Goal: Task Accomplishment & Management: Manage account settings

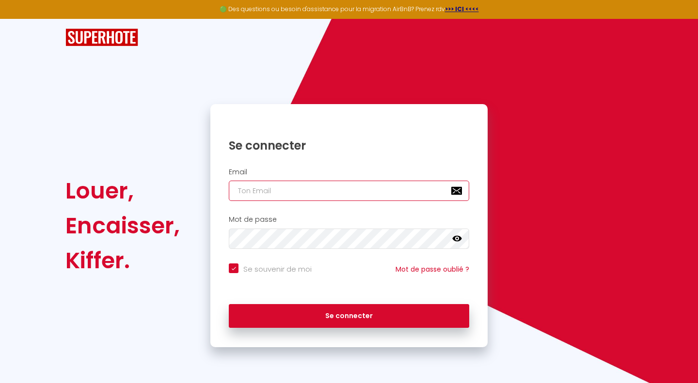
click at [278, 189] on input "email" at bounding box center [349, 191] width 240 height 20
type input "[EMAIL_ADDRESS][DOMAIN_NAME]"
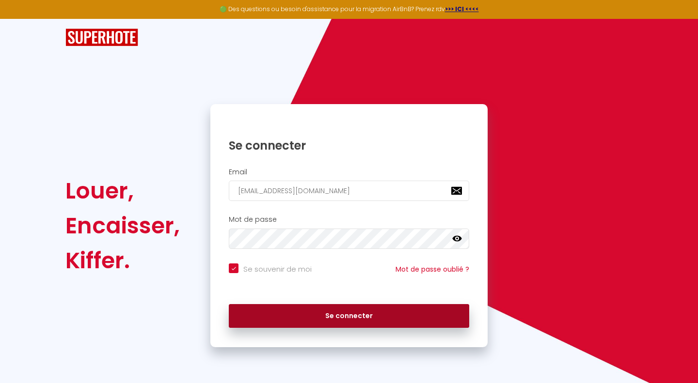
click at [321, 310] on button "Se connecter" at bounding box center [349, 316] width 240 height 24
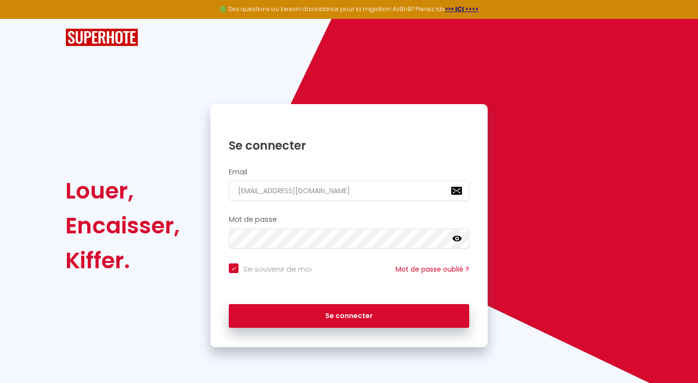
checkbox input "true"
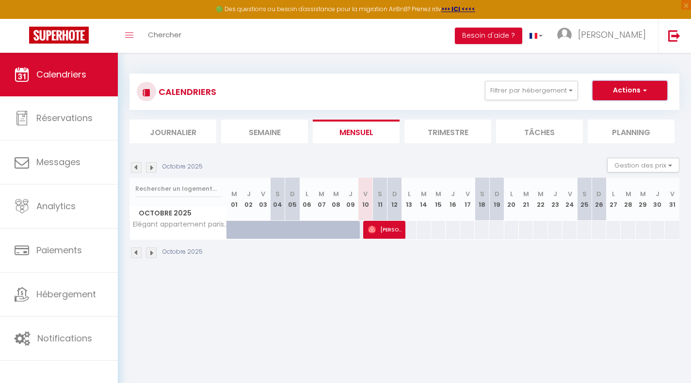
click at [620, 96] on button "Actions" at bounding box center [629, 90] width 75 height 19
click at [556, 96] on button "Filtrer par hébergement" at bounding box center [531, 90] width 93 height 19
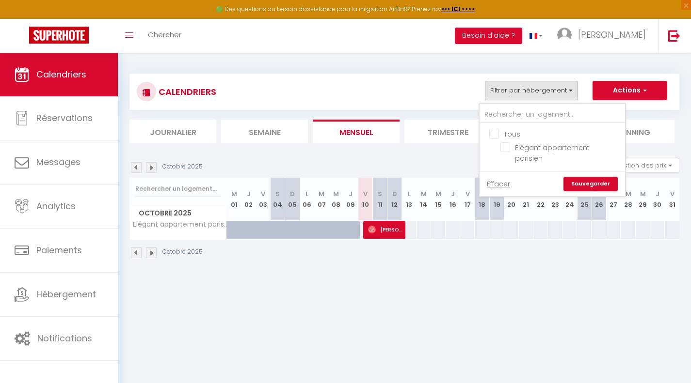
click at [566, 241] on div "Octobre 2025" at bounding box center [404, 254] width 550 height 29
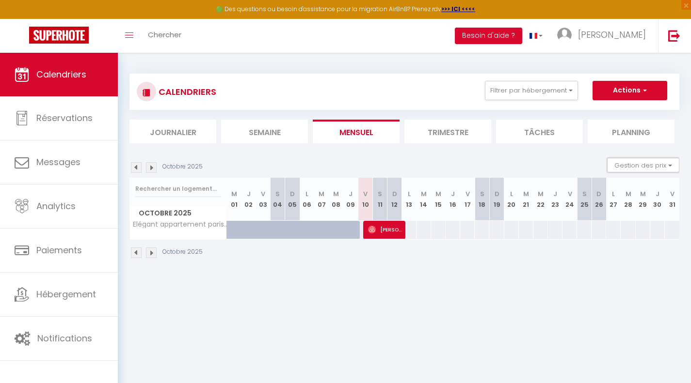
click at [628, 161] on button "Gestion des prix" at bounding box center [643, 165] width 72 height 15
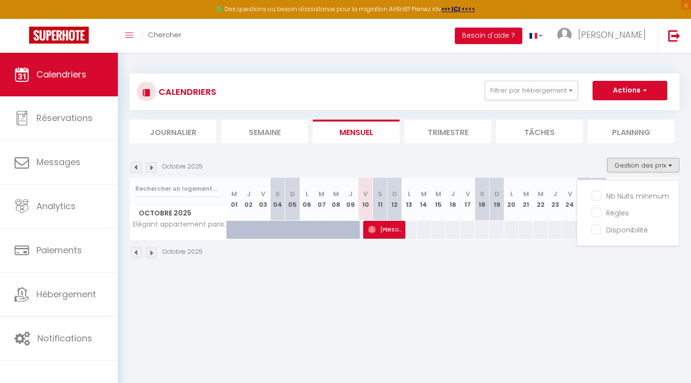
click at [598, 195] on input "Nb Nuits minimum" at bounding box center [634, 196] width 87 height 10
checkbox input "true"
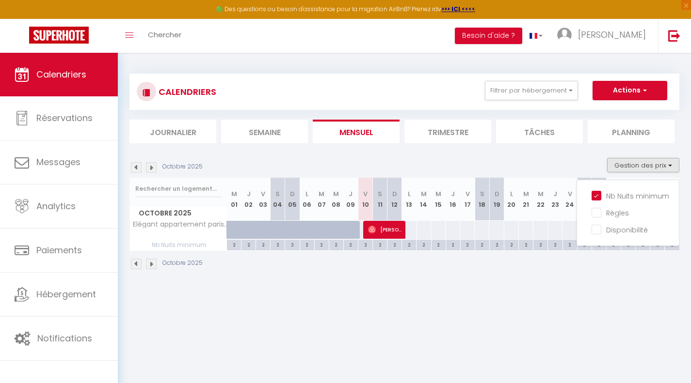
click at [598, 210] on input "Règles" at bounding box center [634, 212] width 87 height 10
checkbox input "true"
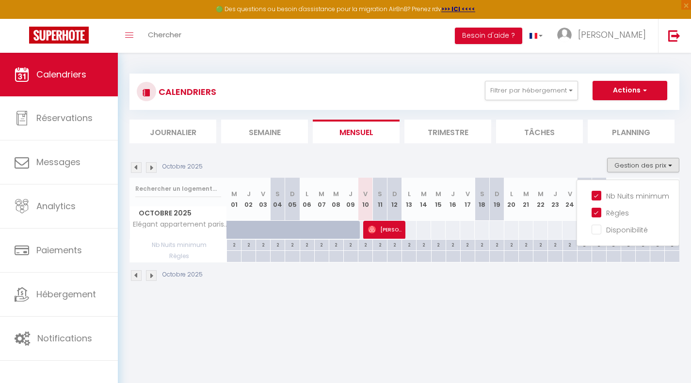
click at [596, 227] on input "Disponibilité" at bounding box center [634, 229] width 87 height 10
checkbox input "true"
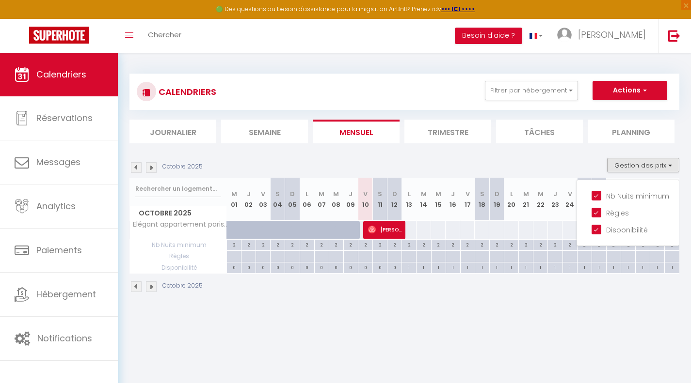
click at [517, 317] on body "🟢 Des questions ou besoin d'assistance pour la migration AirBnB? Prenez rdv >>>…" at bounding box center [345, 244] width 691 height 383
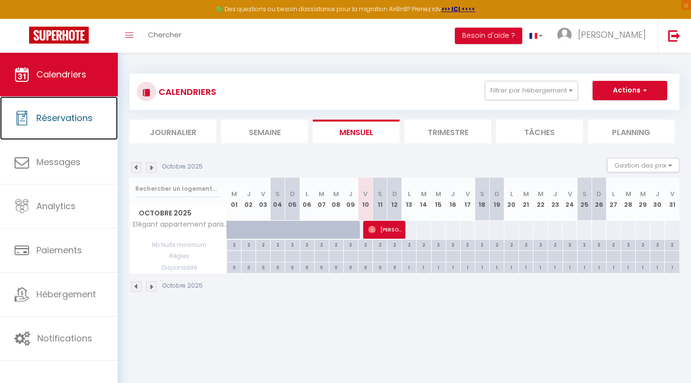
click at [79, 129] on link "Réservations" at bounding box center [59, 118] width 118 height 44
select select "not_cancelled"
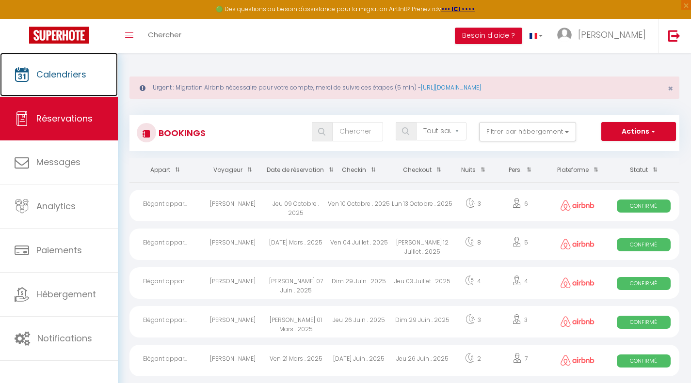
click at [70, 82] on link "Calendriers" at bounding box center [59, 75] width 118 height 44
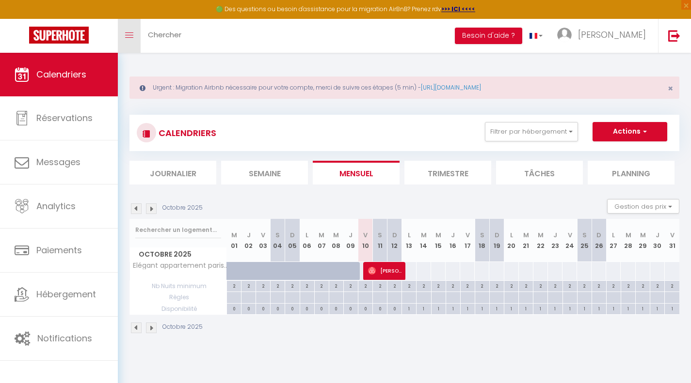
click at [135, 33] on link "Toggle menubar" at bounding box center [129, 36] width 23 height 34
click at [175, 36] on span "Chercher" at bounding box center [164, 35] width 33 height 10
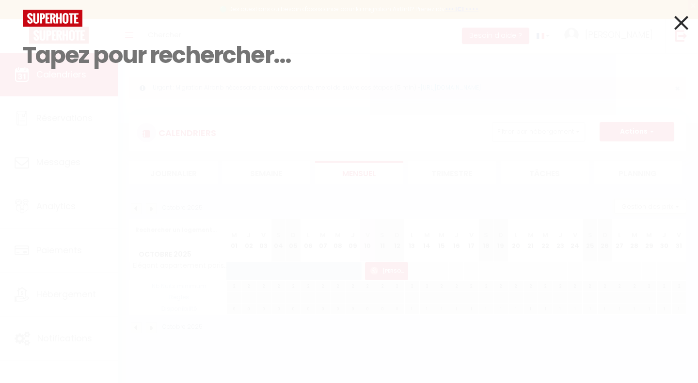
click at [175, 60] on input at bounding box center [349, 55] width 653 height 57
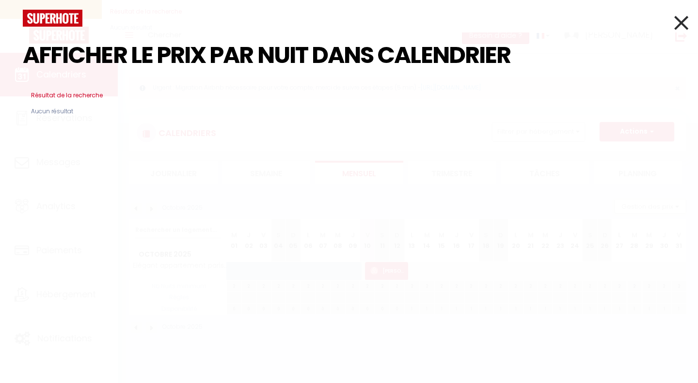
type input "AFFICHER LE PRIX PAR NUIT DANS CALENDRIER"
click at [673, 17] on div at bounding box center [349, 18] width 667 height 17
click at [684, 18] on icon at bounding box center [681, 23] width 14 height 24
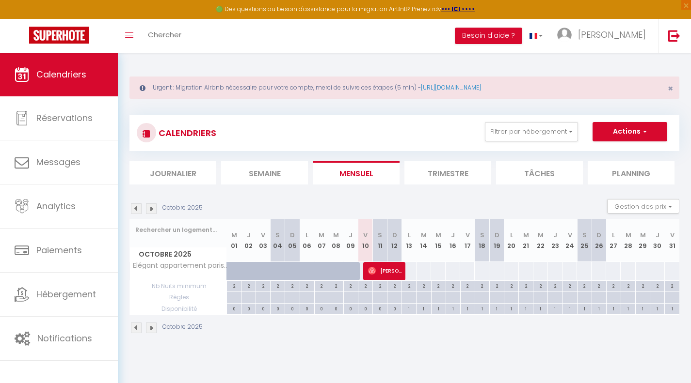
click at [670, 82] on div "Urgent : Migration Airbnb nécessaire pour votre compte, merci de suivre ces éta…" at bounding box center [404, 88] width 550 height 22
click at [669, 89] on span "×" at bounding box center [670, 88] width 5 height 12
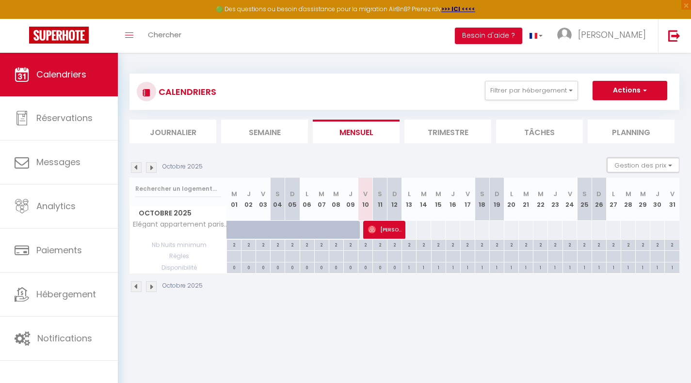
click at [633, 165] on button "Gestion des prix" at bounding box center [643, 165] width 72 height 15
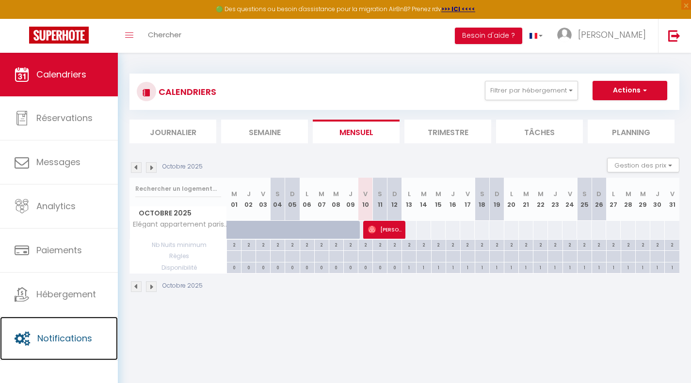
click at [85, 327] on link "Notifications" at bounding box center [59, 339] width 118 height 44
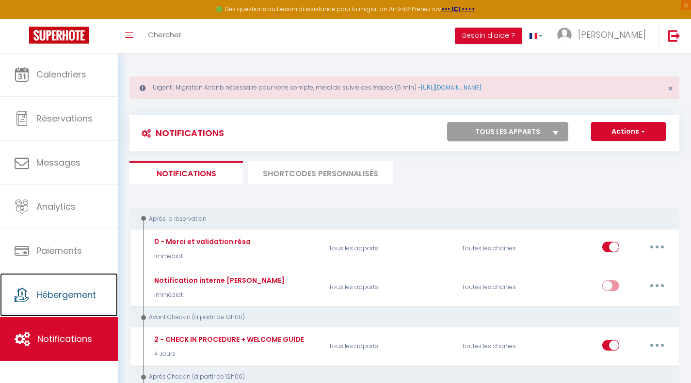
click at [40, 292] on span "Hébergement" at bounding box center [66, 295] width 60 height 12
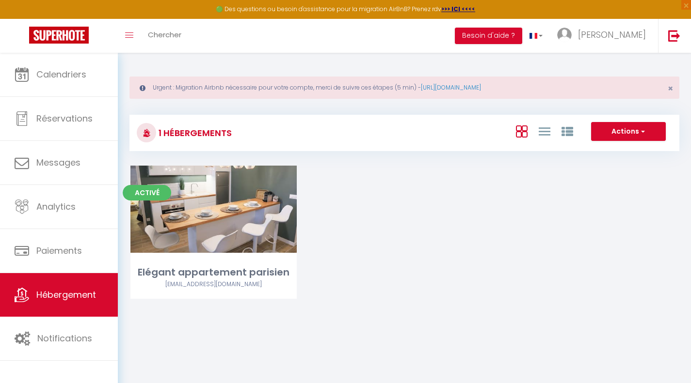
click at [162, 242] on div "Editer" at bounding box center [213, 209] width 166 height 87
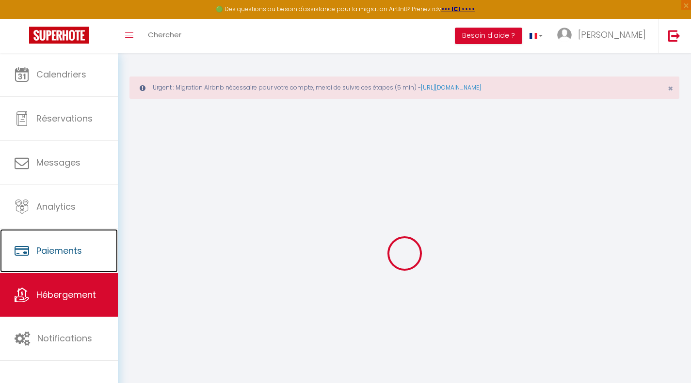
click at [63, 262] on link "Paiements" at bounding box center [59, 251] width 118 height 44
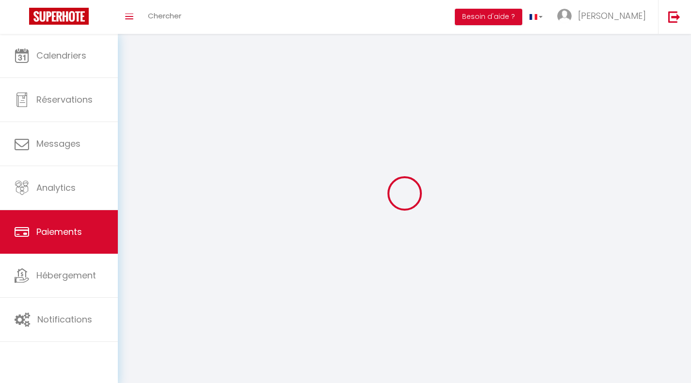
select select "2"
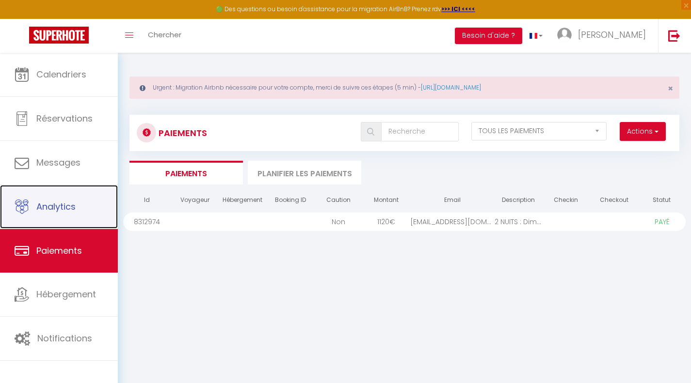
click at [64, 214] on link "Analytics" at bounding box center [59, 207] width 118 height 44
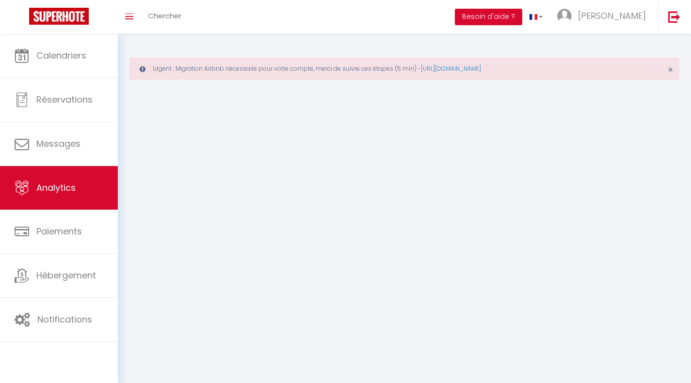
select select "2025"
select select "10"
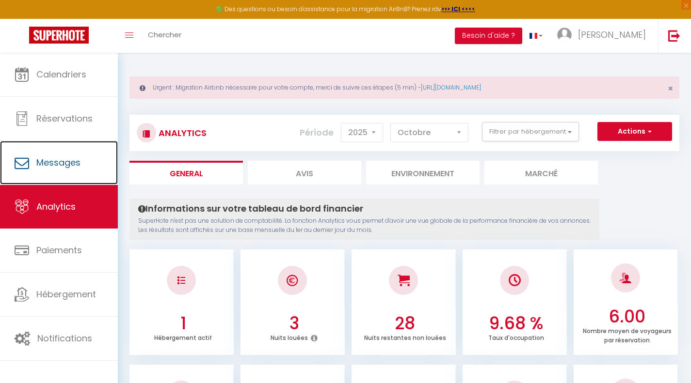
click at [68, 175] on link "Messages" at bounding box center [59, 163] width 118 height 44
select select "message"
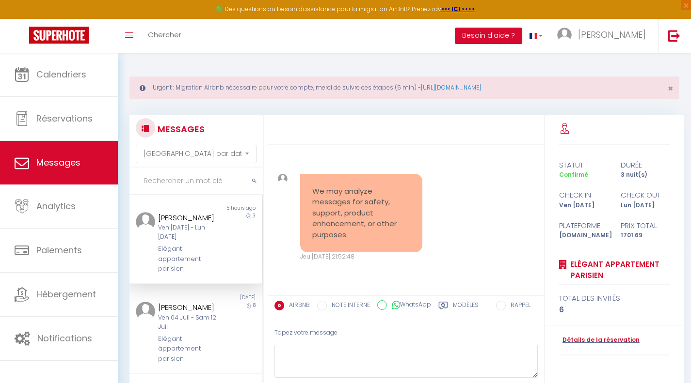
scroll to position [4990, 0]
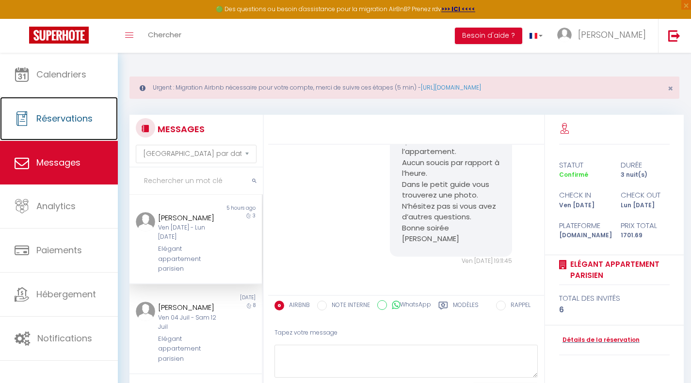
click at [68, 127] on link "Réservations" at bounding box center [59, 119] width 118 height 44
select select "not_cancelled"
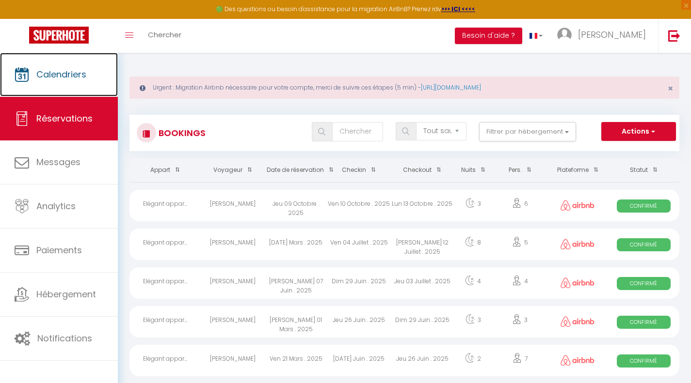
click at [69, 84] on link "Calendriers" at bounding box center [59, 75] width 118 height 44
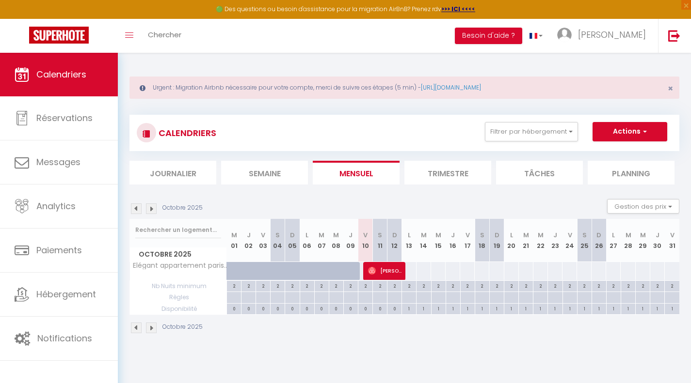
click at [153, 131] on div at bounding box center [146, 132] width 19 height 19
click at [619, 136] on button "Actions" at bounding box center [629, 131] width 75 height 19
